Goal: Task Accomplishment & Management: Complete application form

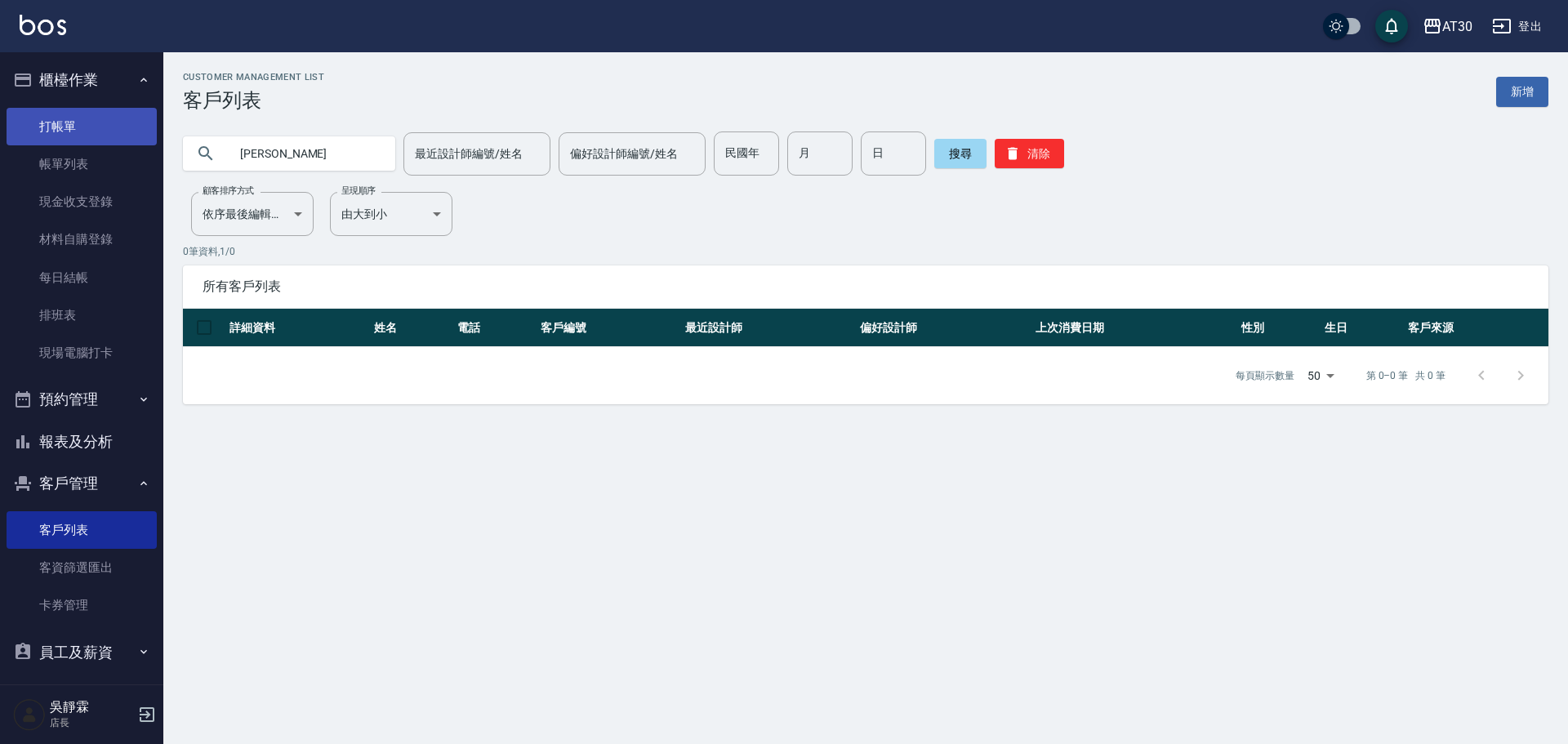
click at [46, 117] on link "打帳單" at bounding box center [82, 127] width 150 height 38
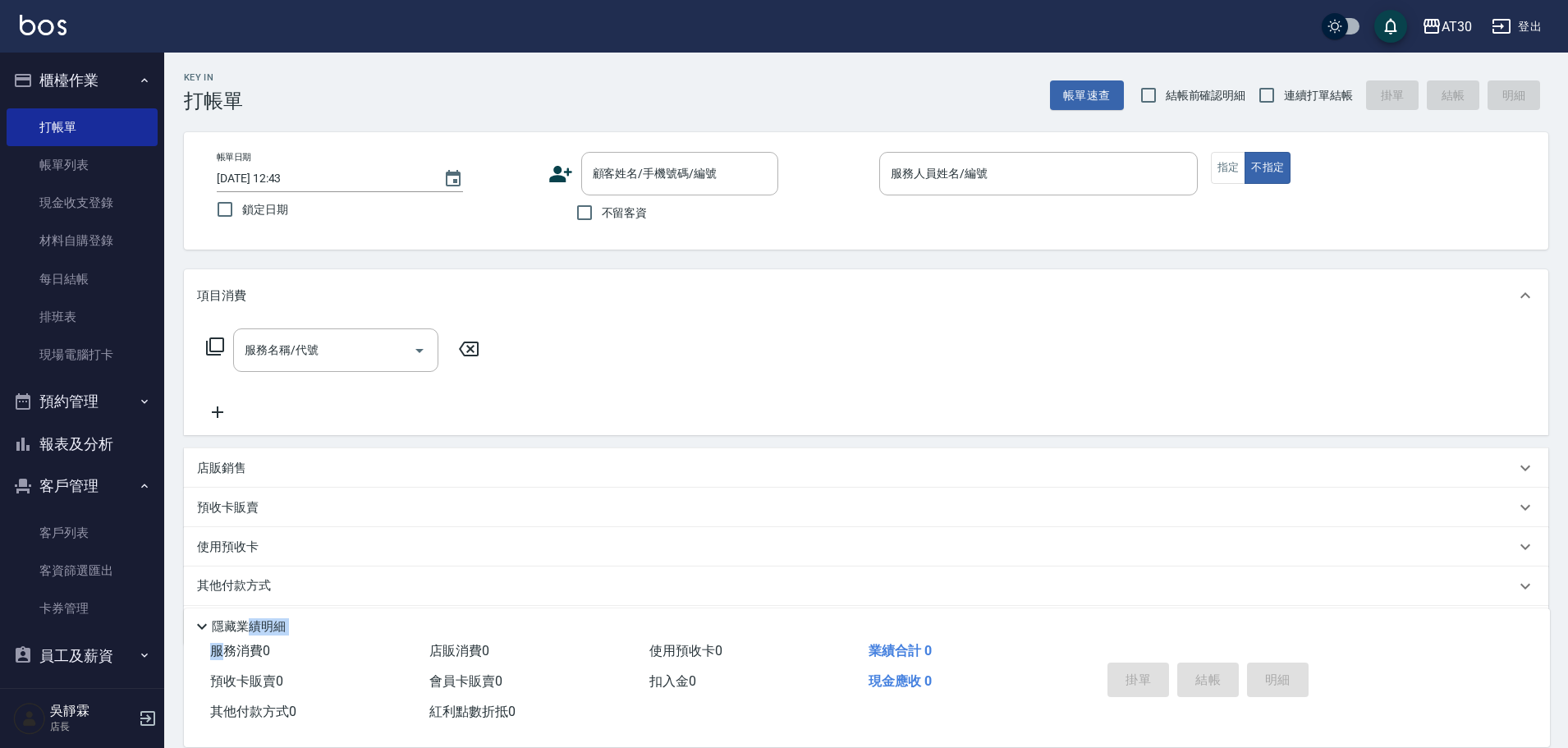
drag, startPoint x: 230, startPoint y: 634, endPoint x: 88, endPoint y: 629, distance: 142.1
click at [223, 632] on div "隱藏業績明細 服務消費 0 店販消費 0 使用預收卡 0 業績合計 0 預收卡販賣 0 會員卡販賣 0 扣入金 0 現金應收 0 其他付款方式 0 紅利點數折…" at bounding box center [866, 678] width 1366 height 139
click at [81, 531] on link "客戶列表" at bounding box center [82, 533] width 151 height 38
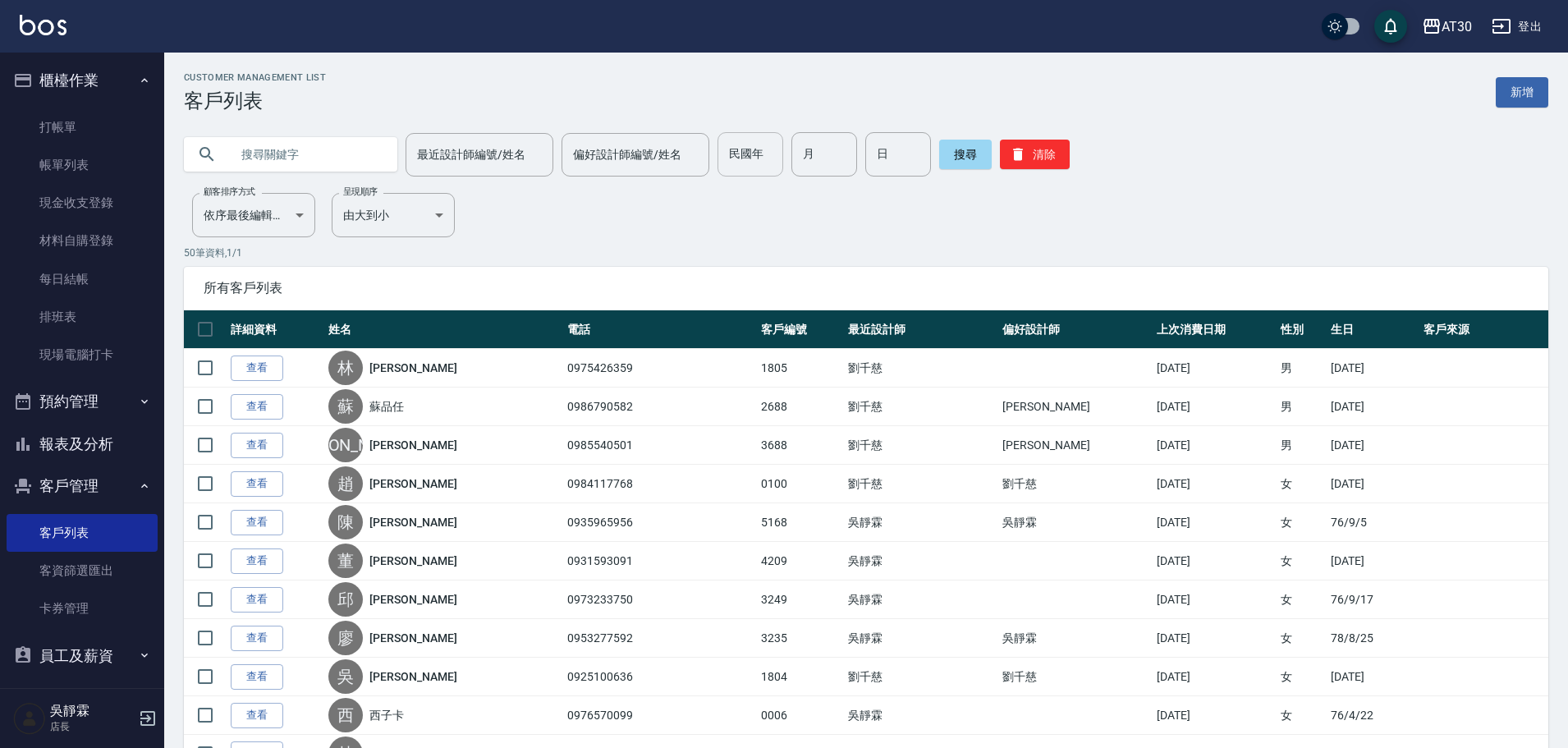
click at [761, 155] on input "民國年" at bounding box center [750, 154] width 66 height 44
type input "81"
type input "05"
type input "11"
